Goal: Task Accomplishment & Management: Use online tool/utility

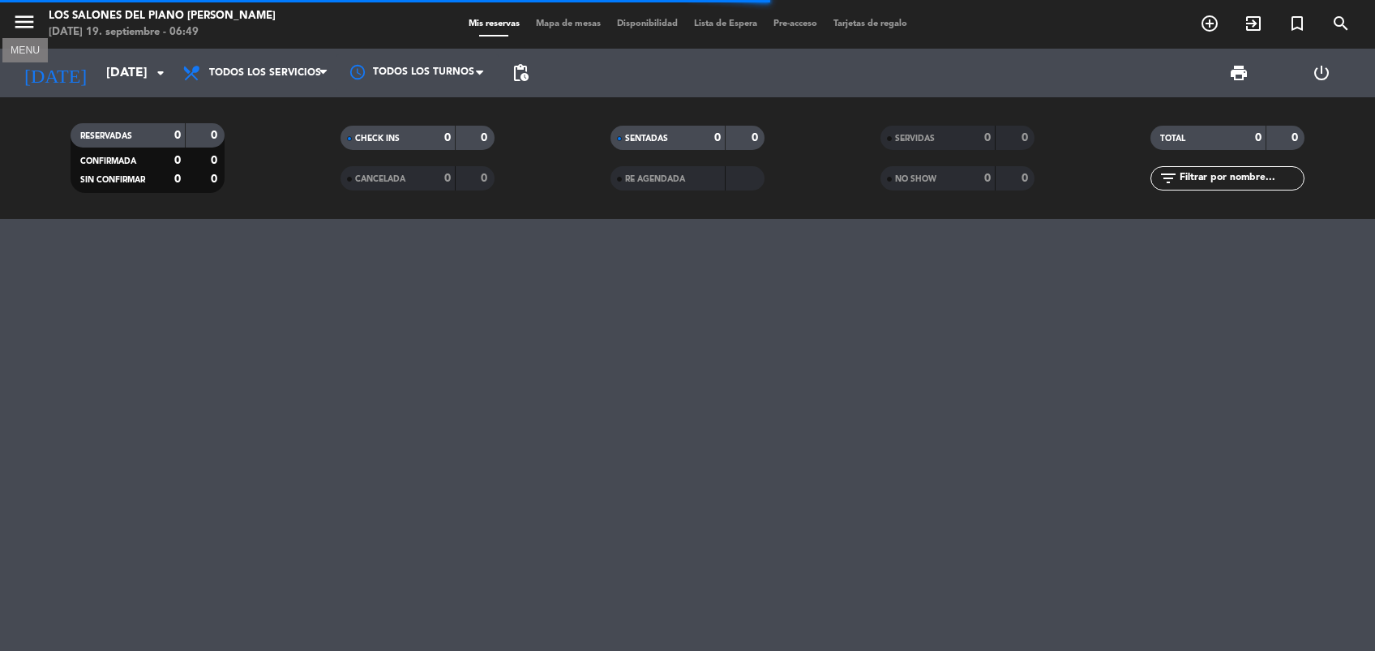
drag, startPoint x: 0, startPoint y: 0, endPoint x: 24, endPoint y: 20, distance: 31.7
click at [24, 20] on icon "menu" at bounding box center [24, 22] width 24 height 24
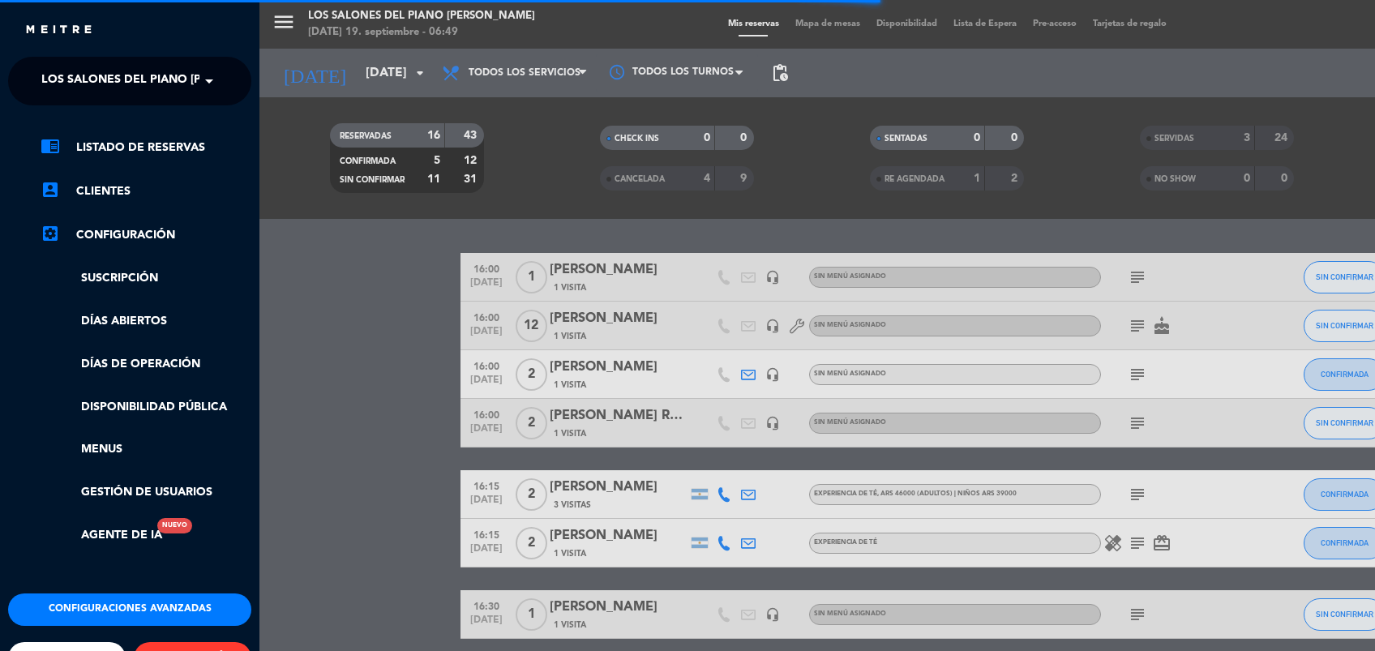
click at [203, 82] on span at bounding box center [213, 81] width 28 height 34
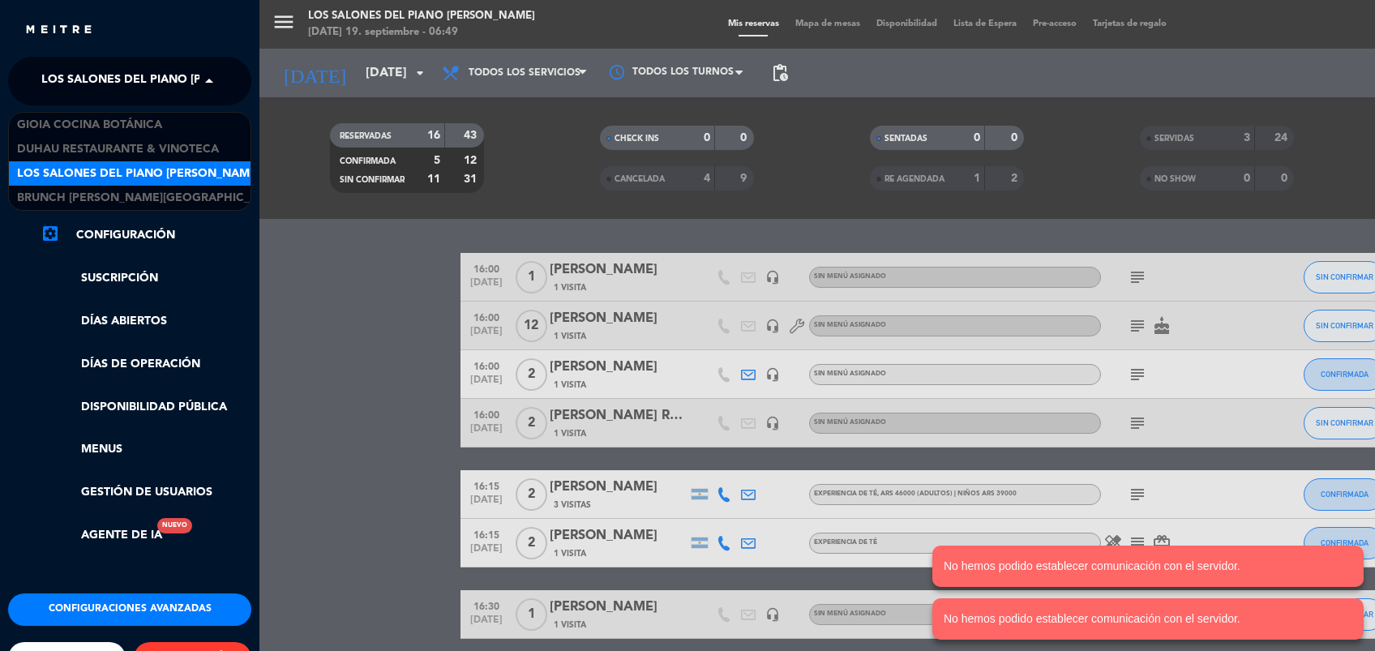
click at [186, 165] on span "Los Salones del Piano [PERSON_NAME]" at bounding box center [138, 174] width 243 height 19
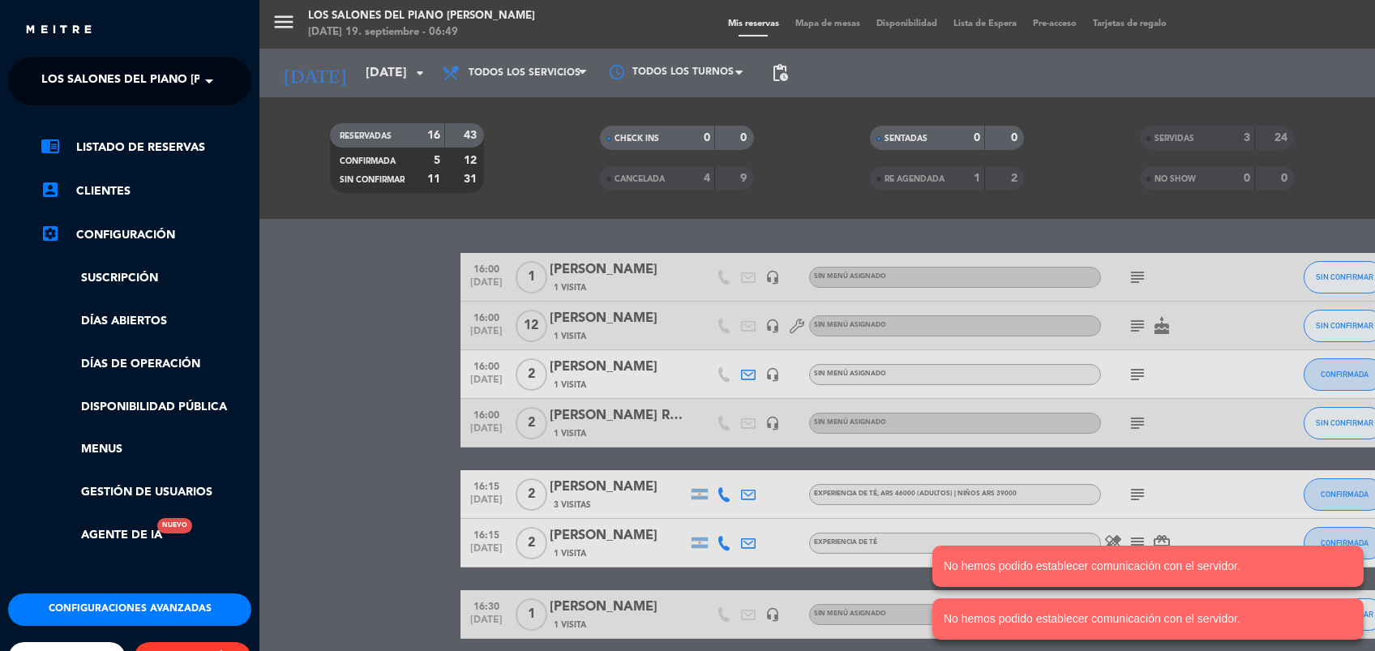
click at [312, 337] on div "menu Los Salones del Piano [PERSON_NAME] [DATE] 19. septiembre - 06:49 Mis rese…" at bounding box center [946, 325] width 1375 height 651
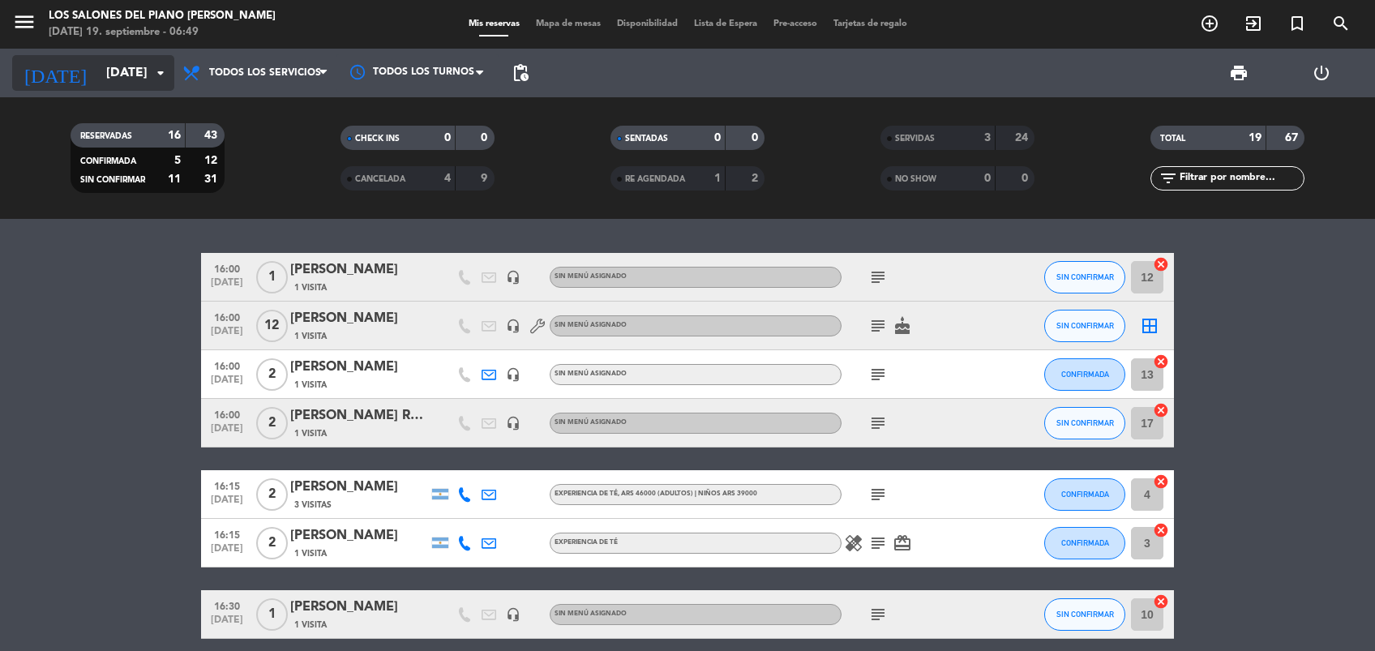
click at [130, 83] on input "[DATE]" at bounding box center [183, 74] width 171 height 32
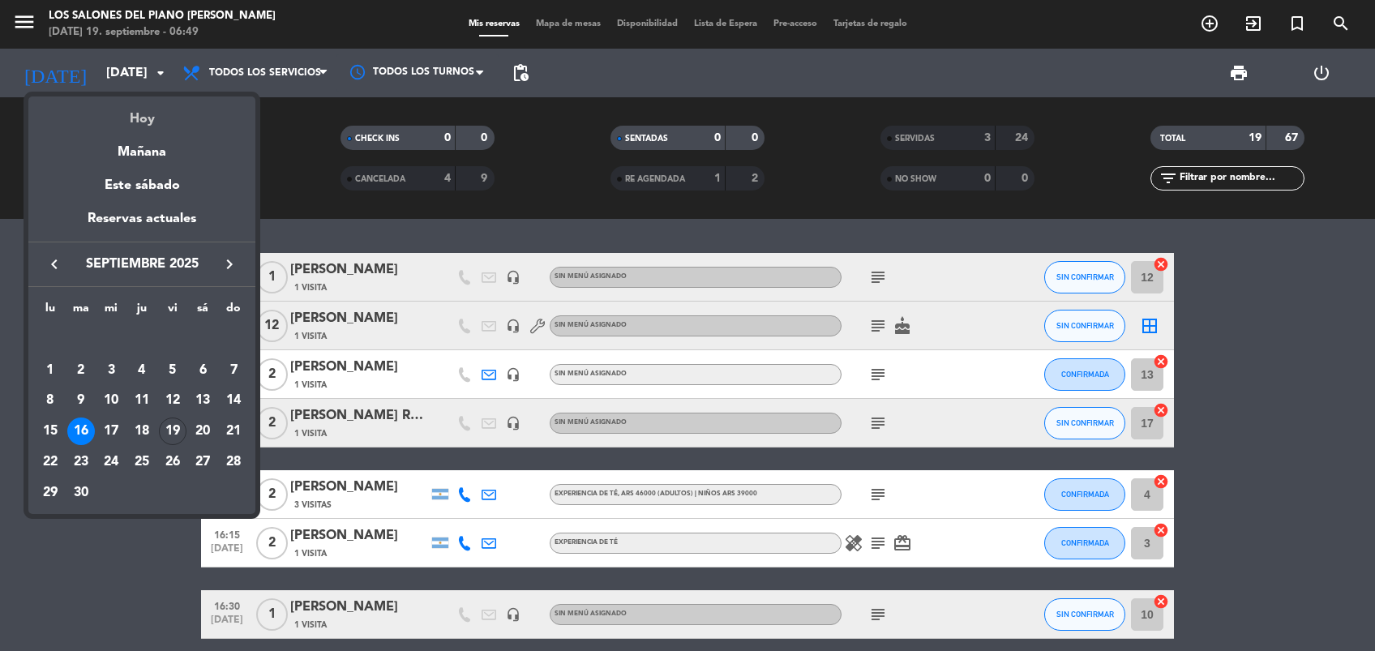
click at [138, 117] on div "Hoy" at bounding box center [141, 112] width 227 height 33
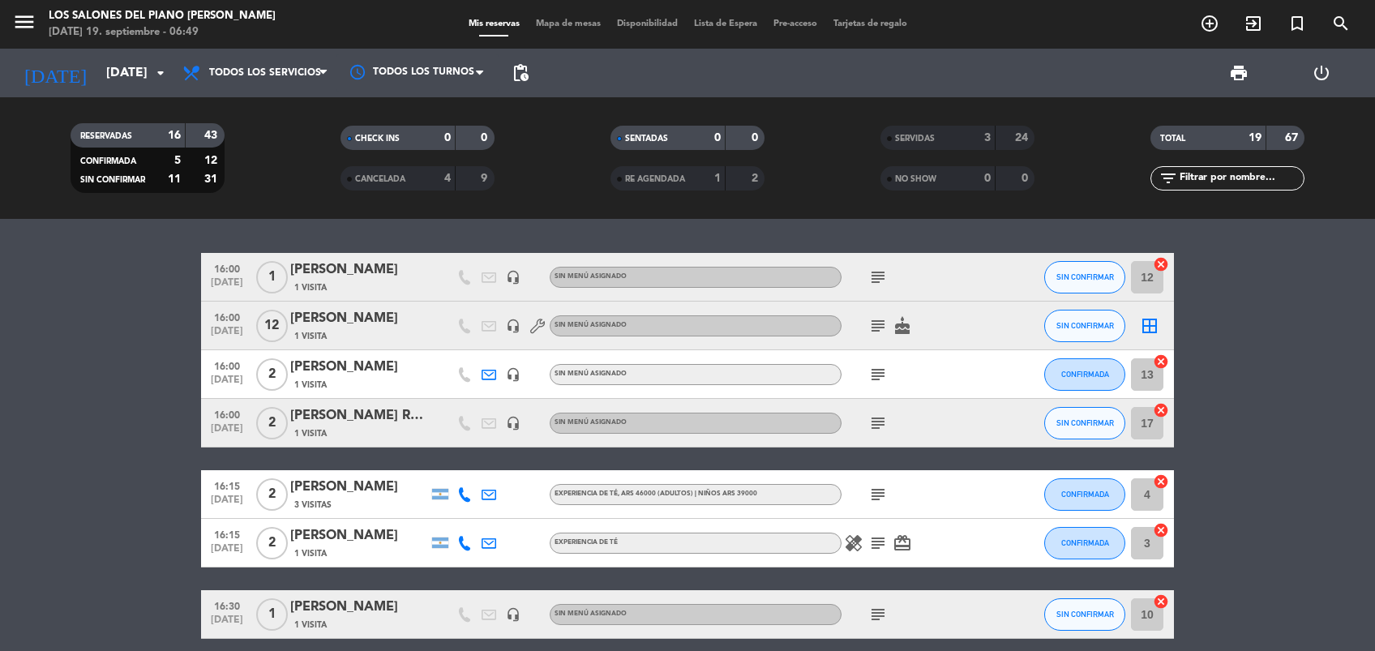
type input "[DATE]"
click at [233, 80] on span "Todos los servicios" at bounding box center [255, 73] width 162 height 36
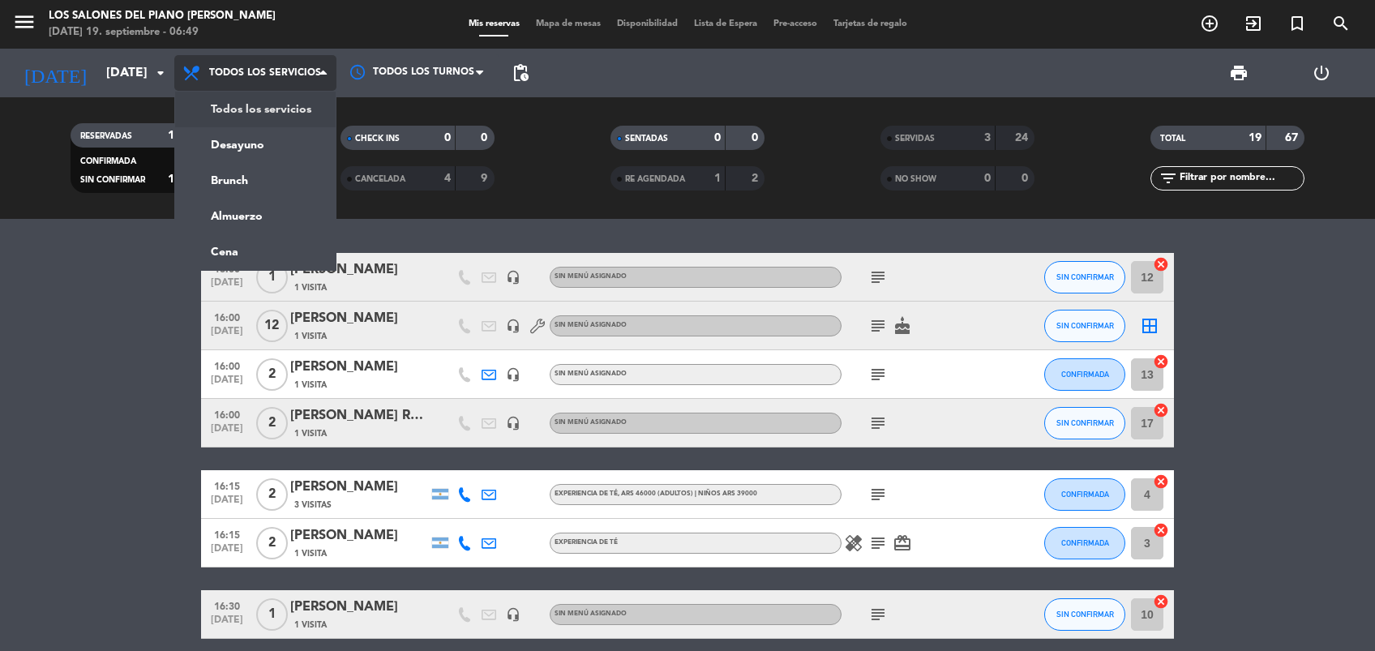
click at [240, 104] on div "menu Los Salones del Piano [PERSON_NAME] [DATE] 19. septiembre - 06:49 Mis rese…" at bounding box center [687, 109] width 1375 height 219
